Goal: Navigation & Orientation: Find specific page/section

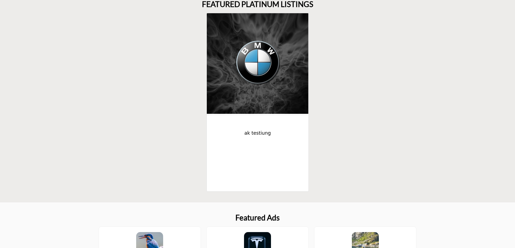
scroll to position [297, 0]
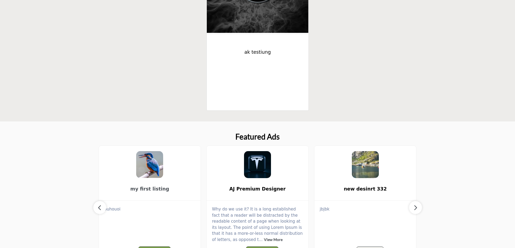
click at [148, 145] on span "my first listing" at bounding box center [150, 188] width 86 height 7
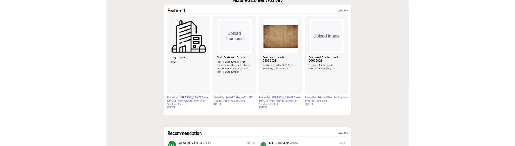
scroll to position [1348, 0]
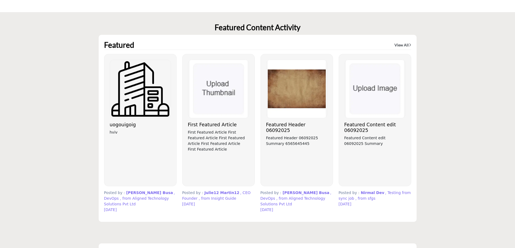
click at [481, 129] on section "Featured Content Activity Featured View All" at bounding box center [257, 122] width 515 height 220
drag, startPoint x: 209, startPoint y: 109, endPoint x: 461, endPoint y: 115, distance: 251.7
click at [461, 115] on section "Featured Content Activity Featured View All" at bounding box center [257, 122] width 515 height 220
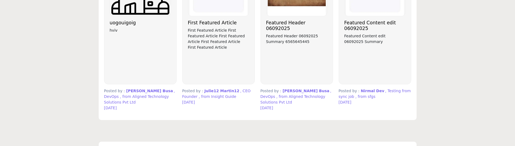
scroll to position [1456, 0]
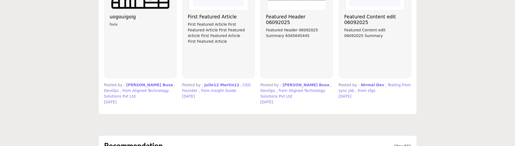
drag, startPoint x: 128, startPoint y: 73, endPoint x: 140, endPoint y: 67, distance: 13.5
click at [128, 88] on span ", from Aligned Technology Solutions Pvt Ltd" at bounding box center [136, 93] width 65 height 10
click at [163, 83] on span "busa" at bounding box center [168, 85] width 10 height 4
click at [152, 83] on span ", DevOps" at bounding box center [139, 88] width 71 height 10
drag, startPoint x: 152, startPoint y: 69, endPoint x: 149, endPoint y: 75, distance: 6.6
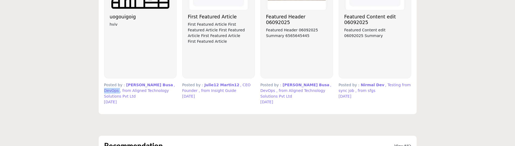
click at [152, 83] on span ", DevOps" at bounding box center [139, 88] width 71 height 10
click at [149, 88] on span ", from Aligned Technology Solutions Pvt Ltd" at bounding box center [136, 93] width 65 height 10
